Goal: Use online tool/utility: Utilize a website feature to perform a specific function

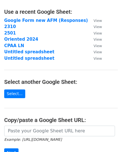
scroll to position [56, 0]
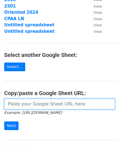
click at [31, 105] on input "url" at bounding box center [59, 104] width 111 height 11
paste input "https://docs.google.com/spreadsheets/d/15RpPkNQPtno3CNNcRcrcDMc3T0OjZNeWqLEg_Oq…"
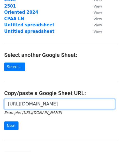
scroll to position [0, 199]
type input "https://docs.google.com/spreadsheets/d/15RpPkNQPtno3CNNcRcrcDMc3T0OjZNeWqLEg_Oq…"
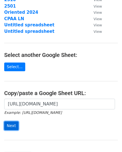
click at [10, 126] on input "Next" at bounding box center [11, 126] width 14 height 9
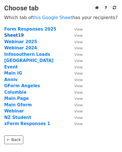
click at [14, 33] on strong "Sheet19" at bounding box center [14, 35] width 20 height 5
click at [15, 36] on strong "Sheet19" at bounding box center [14, 35] width 20 height 5
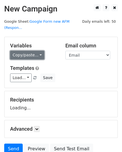
click at [31, 51] on link "Copy/paste..." at bounding box center [27, 55] width 34 height 9
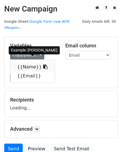
click at [31, 63] on link "{{Name}}" at bounding box center [32, 67] width 44 height 9
